Goal: Task Accomplishment & Management: Complete application form

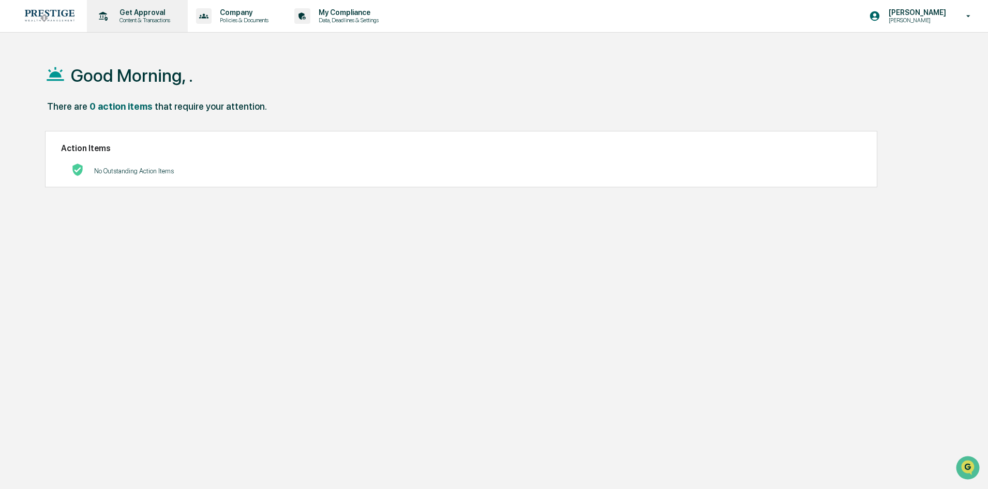
click at [166, 22] on p "Content & Transactions" at bounding box center [143, 20] width 64 height 7
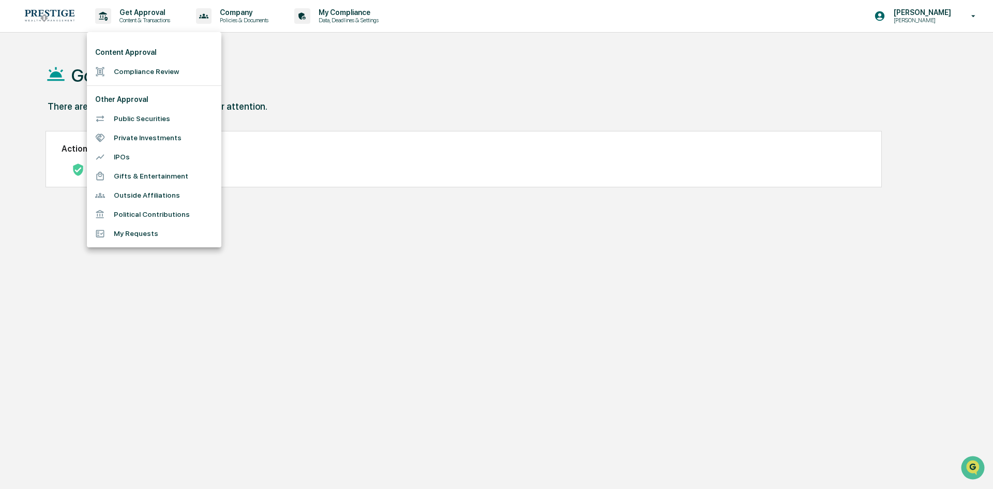
click at [163, 63] on li "Compliance Review" at bounding box center [154, 71] width 134 height 19
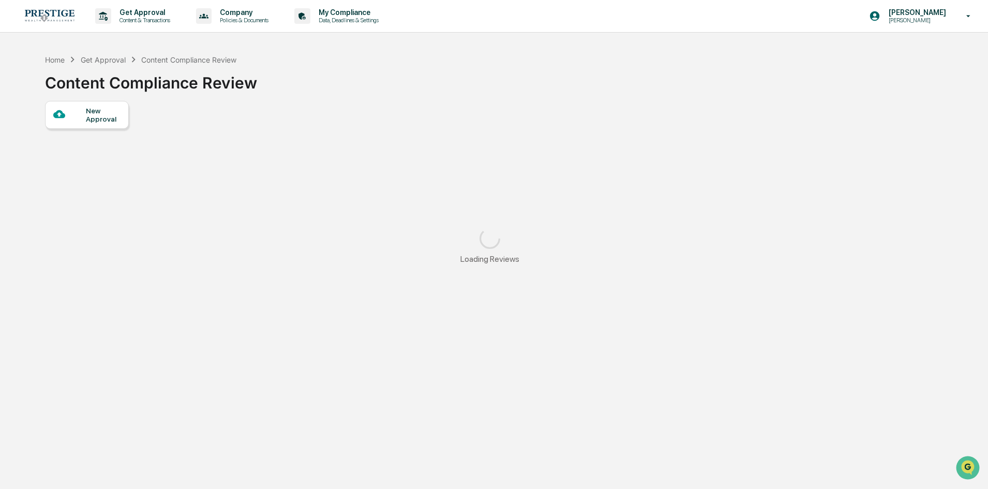
click at [80, 119] on div at bounding box center [69, 114] width 33 height 13
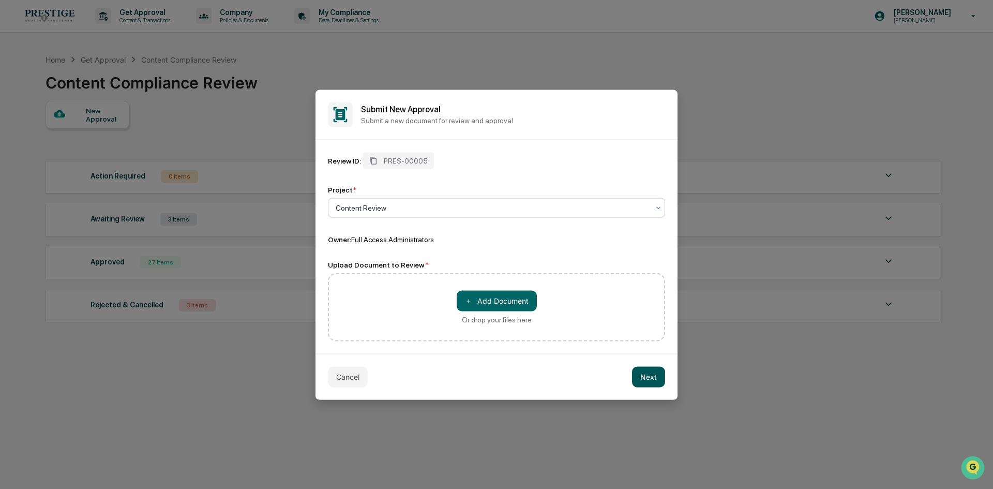
click at [652, 378] on button "Next" at bounding box center [648, 376] width 33 height 21
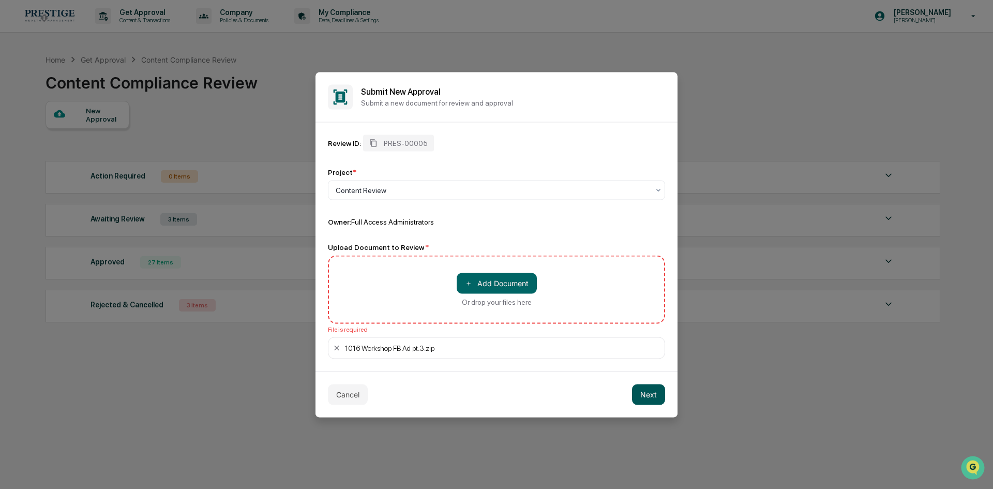
click at [641, 393] on button "Next" at bounding box center [648, 394] width 33 height 21
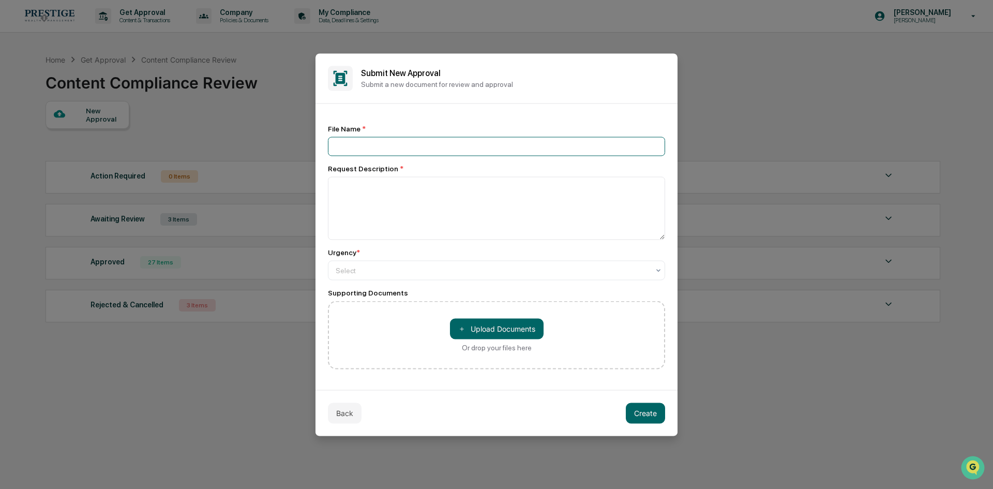
click at [450, 151] on input at bounding box center [496, 146] width 337 height 19
type input "**********"
type textarea "*"
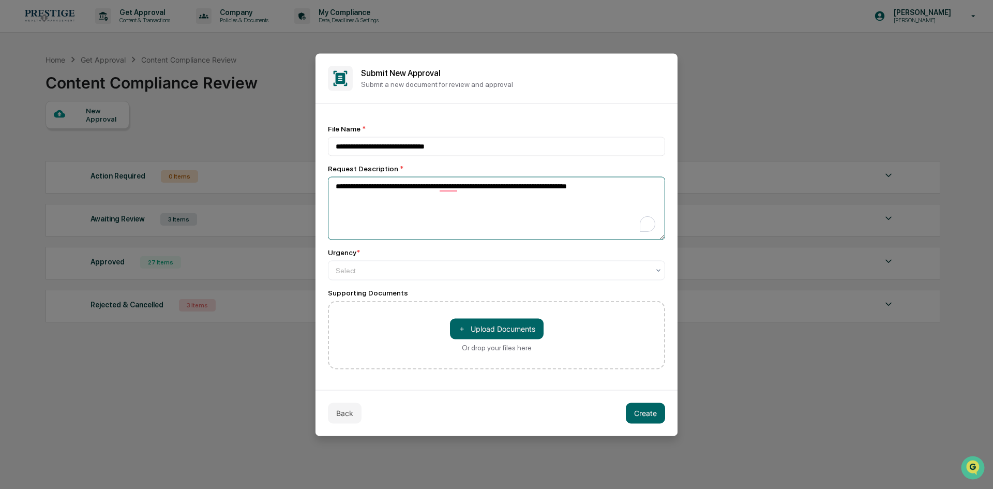
type textarea "**********"
drag, startPoint x: 565, startPoint y: 282, endPoint x: 571, endPoint y: 278, distance: 7.2
click at [568, 282] on div "**********" at bounding box center [496, 246] width 337 height 245
click at [572, 277] on div "Select" at bounding box center [492, 270] width 324 height 14
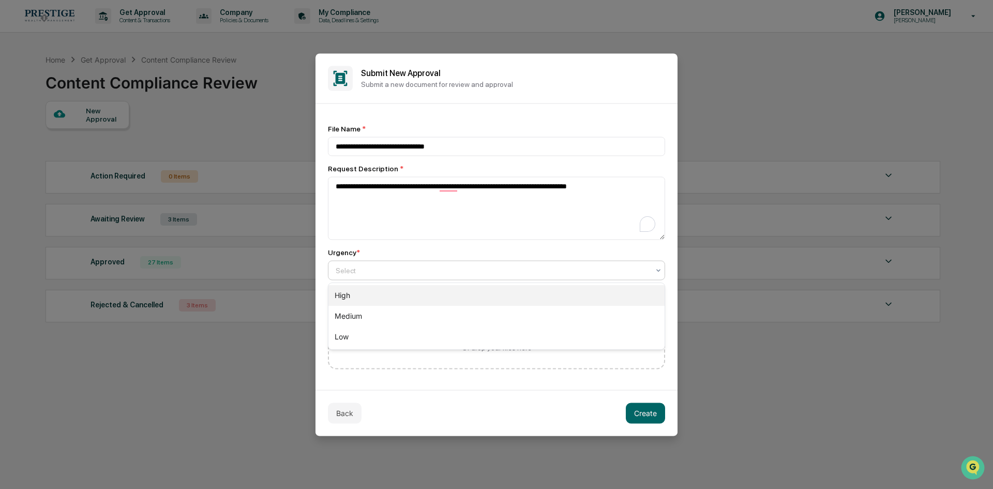
click at [566, 297] on div "High" at bounding box center [496, 295] width 336 height 21
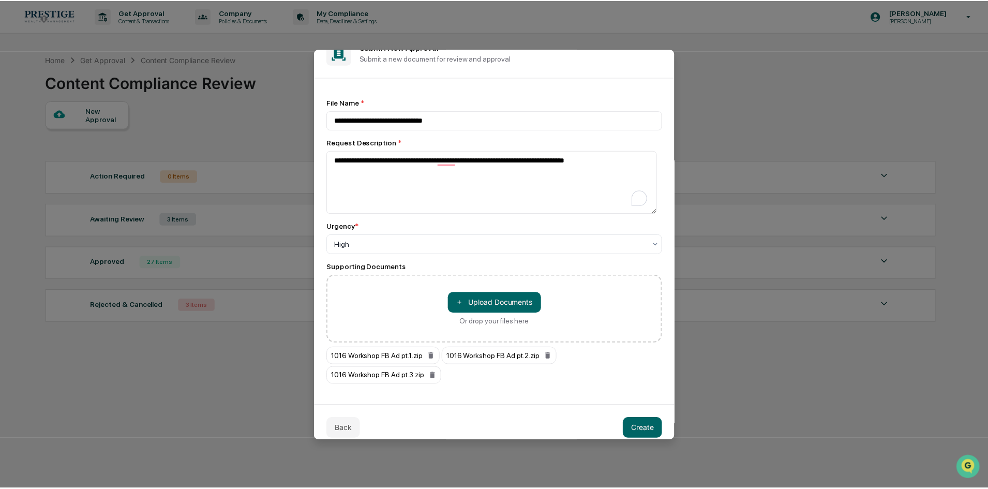
scroll to position [33, 0]
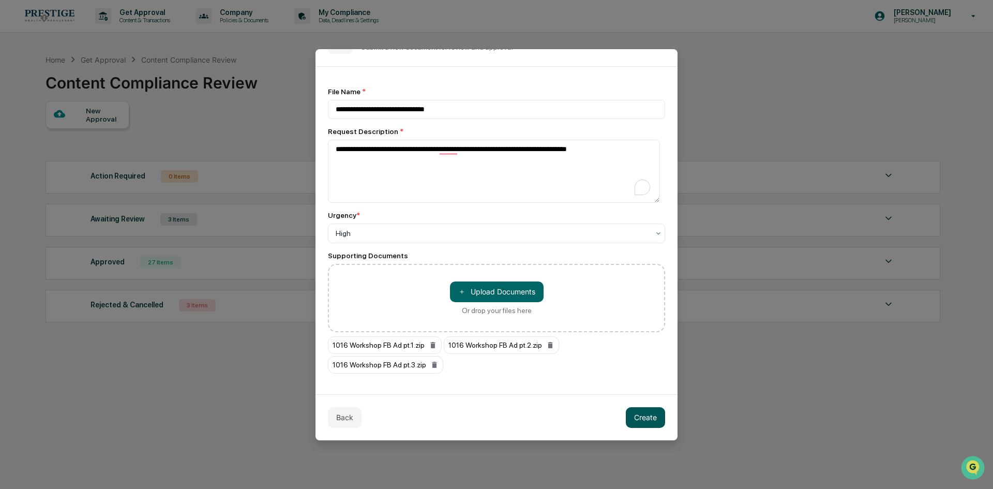
click at [632, 413] on button "Create" at bounding box center [645, 417] width 39 height 21
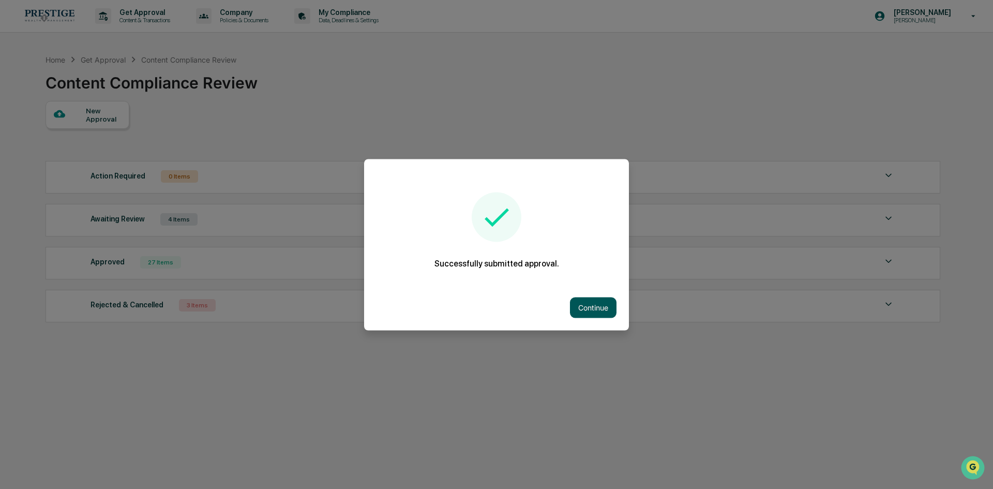
click at [592, 297] on button "Continue" at bounding box center [593, 307] width 47 height 21
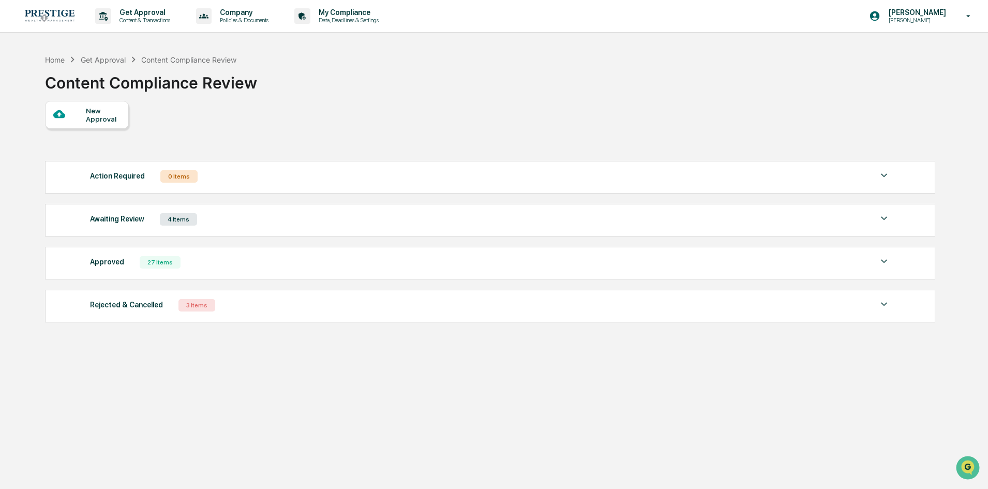
click at [251, 228] on div "Awaiting Review 4 Items File Name Review Id Created Date Requested By Complianc…" at bounding box center [490, 220] width 890 height 33
click at [252, 221] on div "Awaiting Review 4 Items" at bounding box center [490, 219] width 800 height 14
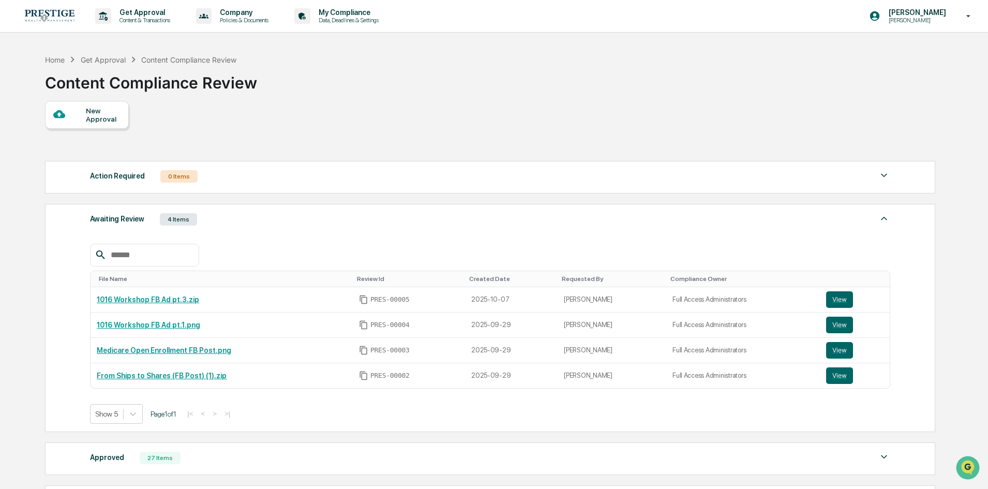
click at [252, 221] on div "Awaiting Review 4 Items" at bounding box center [490, 219] width 800 height 14
